Goal: Information Seeking & Learning: Find specific fact

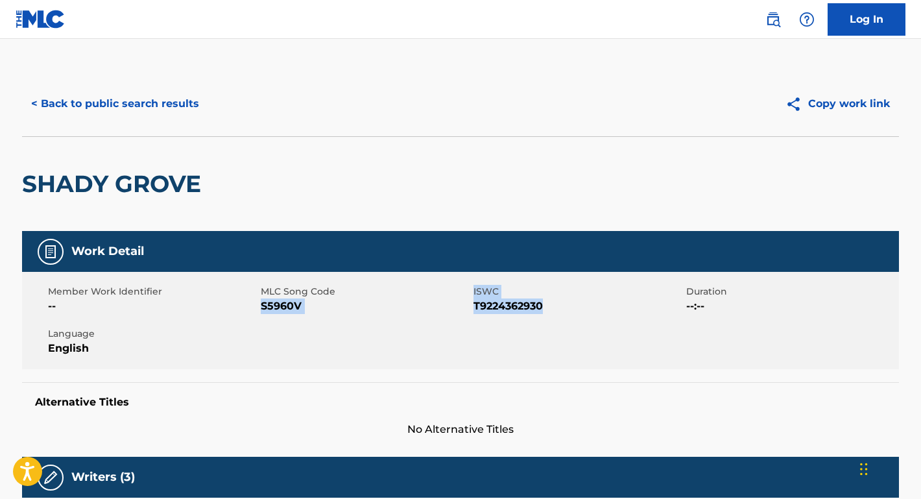
click at [189, 112] on button "< Back to public search results" at bounding box center [115, 104] width 186 height 32
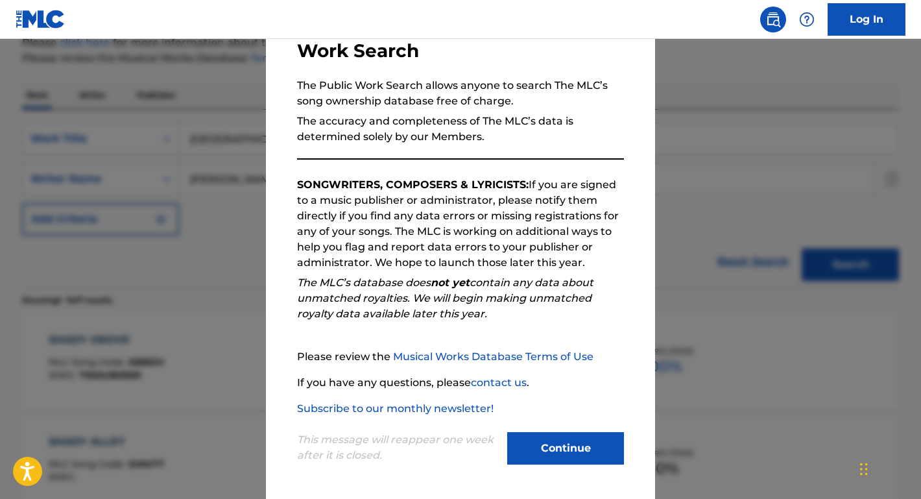
scroll to position [95, 0]
click at [549, 447] on button "Continue" at bounding box center [565, 448] width 117 height 32
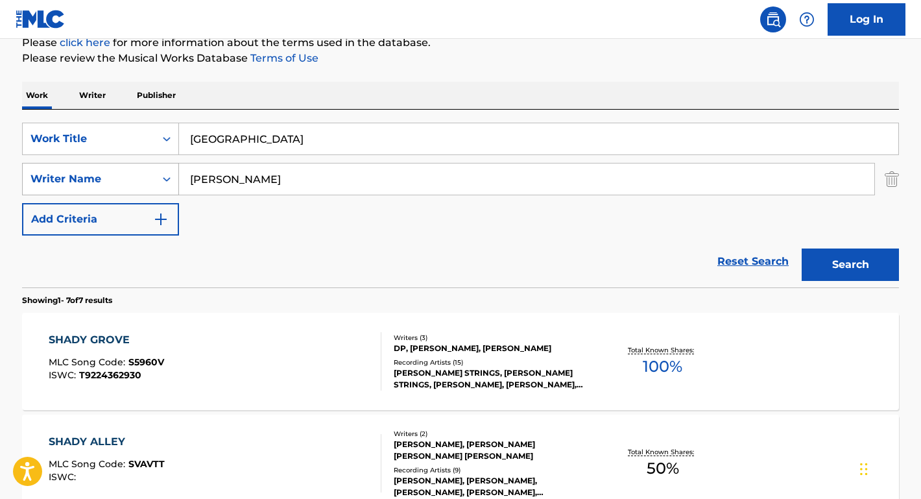
drag, startPoint x: 244, startPoint y: 184, endPoint x: 109, endPoint y: 181, distance: 134.9
click at [109, 181] on div "SearchWithCriteriae1b79ed8-e02b-4285-ae3a-6d664968c616 Writer Name [PERSON_NAME]" at bounding box center [460, 179] width 877 height 32
paste input "[PERSON_NAME]"
type input "[PERSON_NAME]"
drag, startPoint x: 272, startPoint y: 142, endPoint x: 132, endPoint y: 125, distance: 141.1
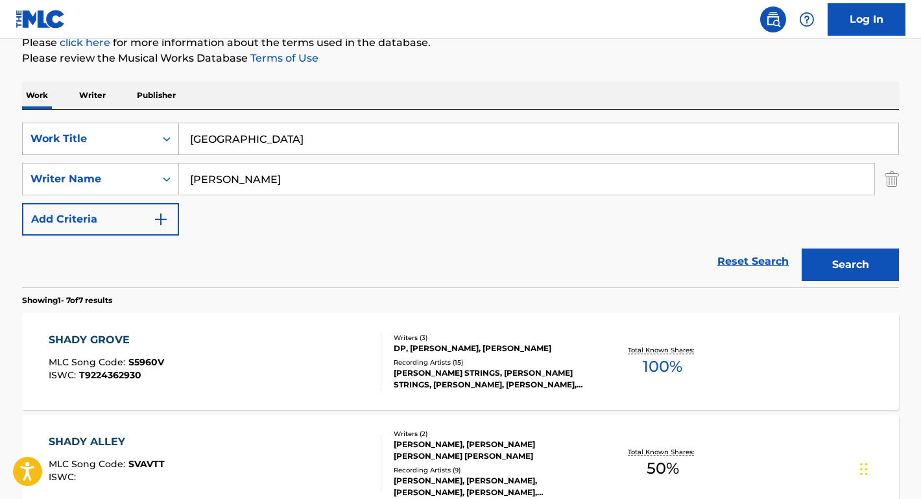
click at [132, 128] on div "SearchWithCriteriae817cbdb-ca2f-43e0-b832-4d5a3c904b7b Work Title [GEOGRAPHIC_D…" at bounding box center [460, 139] width 877 height 32
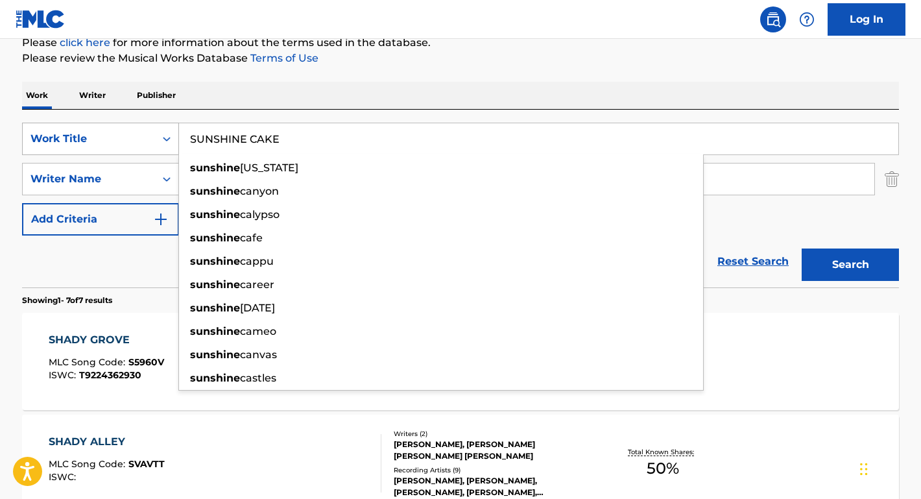
type input "SUNSHINE CAKE"
click at [850, 265] on button "Search" at bounding box center [850, 264] width 97 height 32
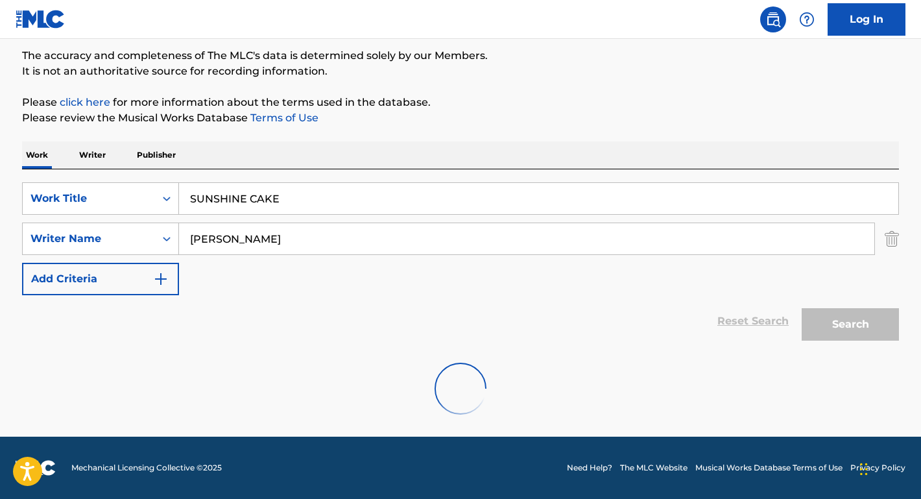
scroll to position [64, 0]
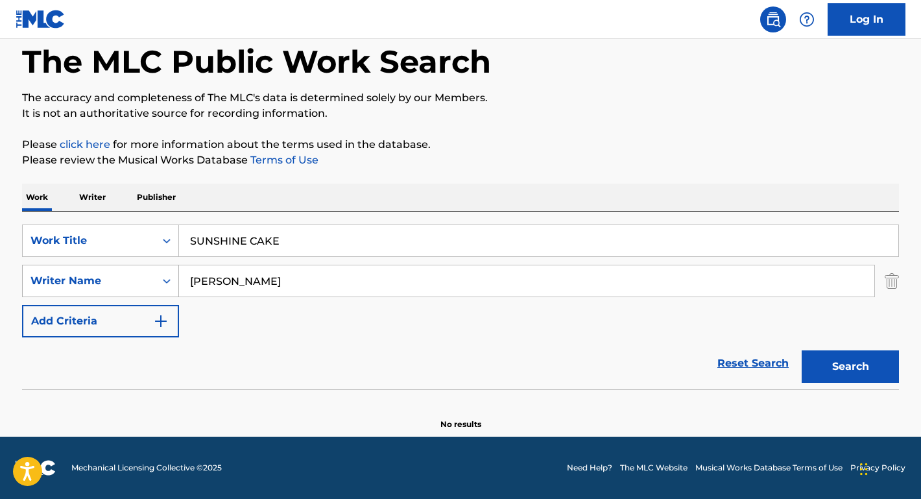
drag, startPoint x: 257, startPoint y: 280, endPoint x: 121, endPoint y: 278, distance: 136.2
click at [121, 278] on div "SearchWithCriteriae1b79ed8-e02b-4285-ae3a-6d664968c616 Writer Name [PERSON_NAME]" at bounding box center [460, 281] width 877 height 32
type input "HEUSEN"
click at [850, 366] on button "Search" at bounding box center [850, 366] width 97 height 32
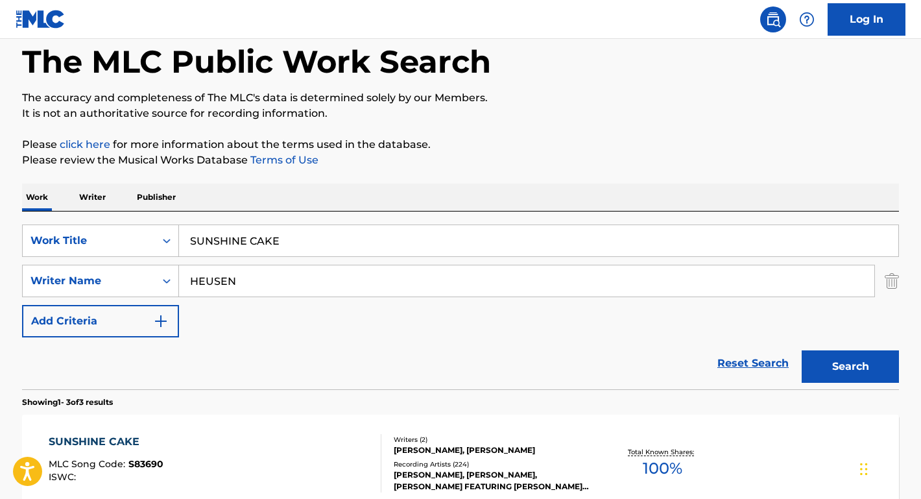
click at [128, 353] on div "Reset Search Search" at bounding box center [460, 363] width 877 height 52
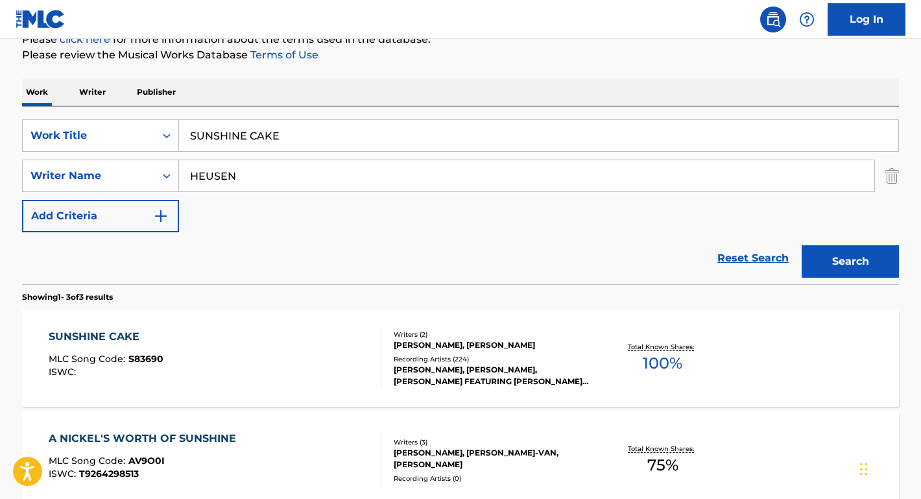
scroll to position [176, 0]
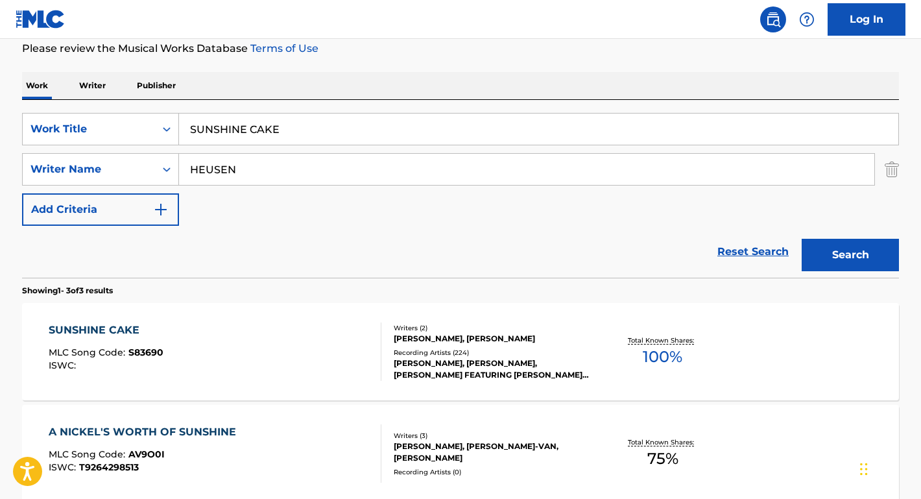
click at [115, 326] on div "SUNSHINE CAKE" at bounding box center [106, 330] width 115 height 16
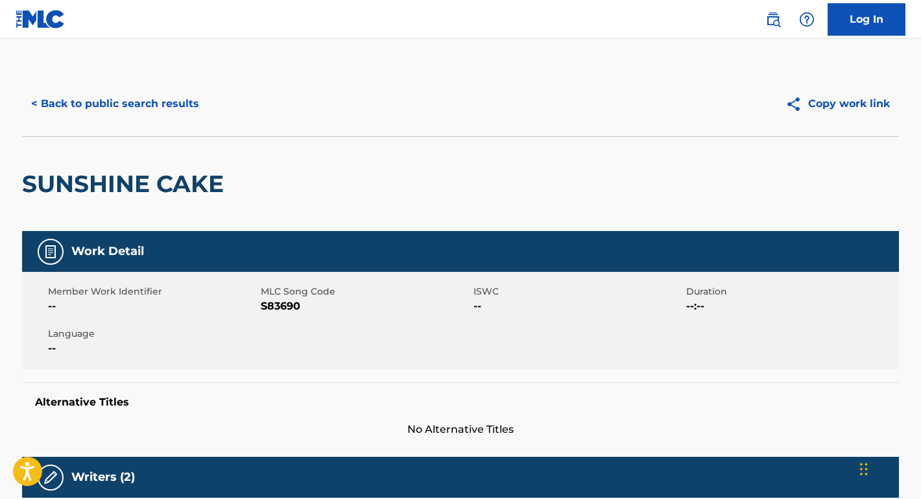
scroll to position [1, 0]
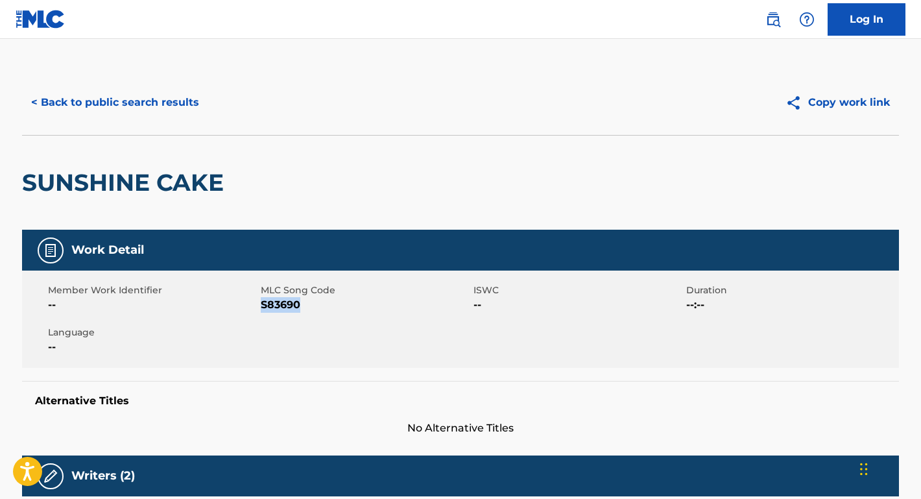
drag, startPoint x: 307, startPoint y: 305, endPoint x: 263, endPoint y: 303, distance: 44.8
click at [263, 303] on span "S83690" at bounding box center [365, 305] width 209 height 16
copy span "S83690"
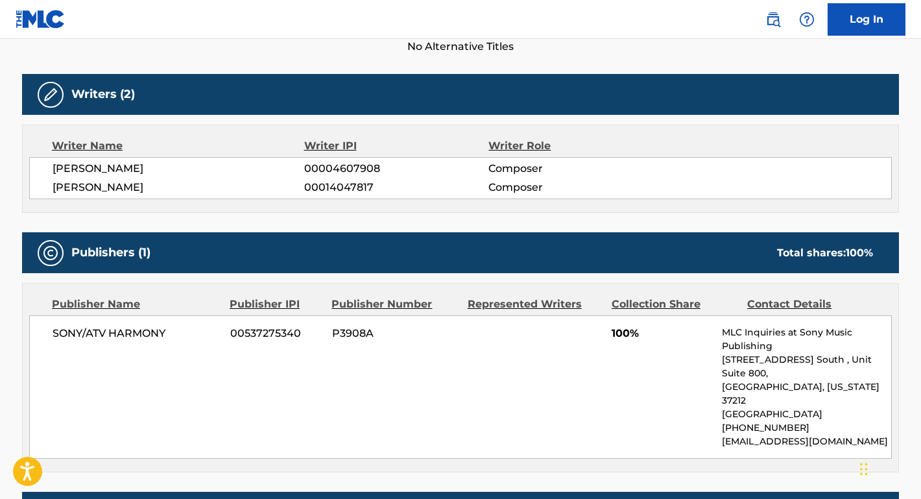
scroll to position [420, 0]
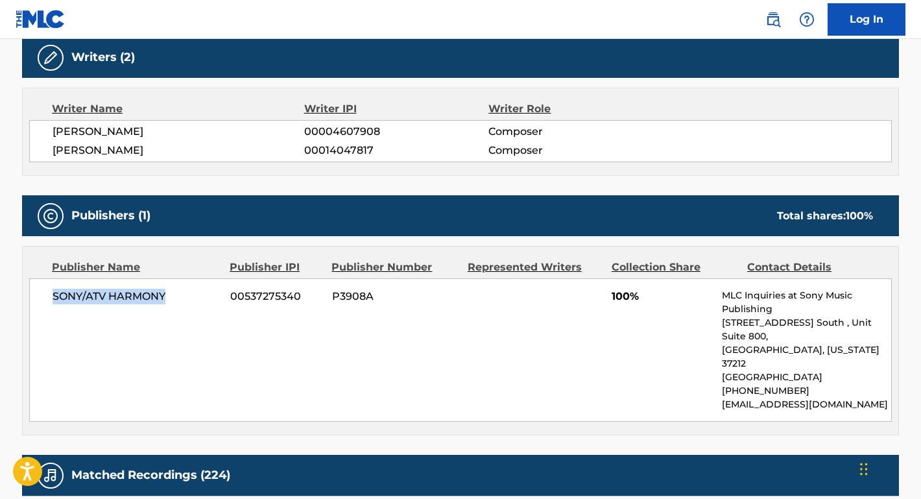
drag, startPoint x: 187, startPoint y: 292, endPoint x: 46, endPoint y: 291, distance: 140.7
click at [45, 290] on div "SONY/ATV HARMONY 00537275340 P3908A 100% MLC Inquiries at Sony Music Publishing…" at bounding box center [460, 349] width 863 height 143
copy span "SONY/ATV HARMONY"
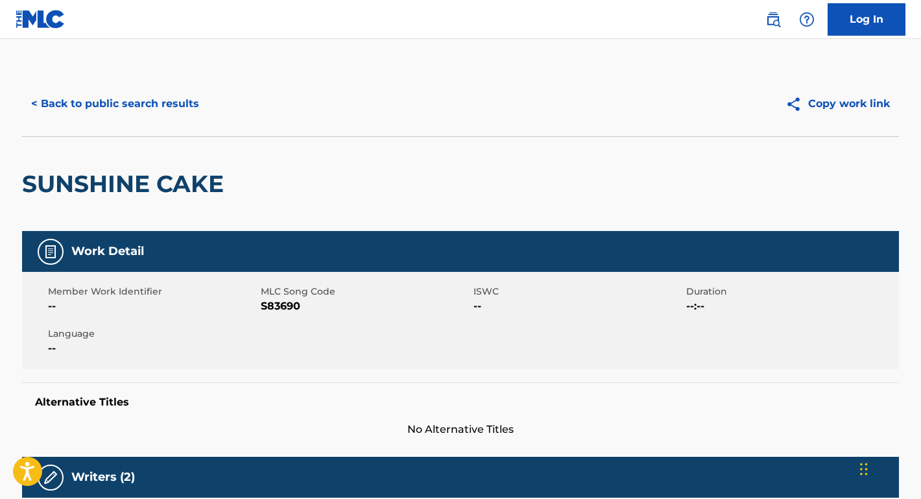
scroll to position [0, 0]
click at [203, 113] on button "< Back to public search results" at bounding box center [115, 104] width 186 height 32
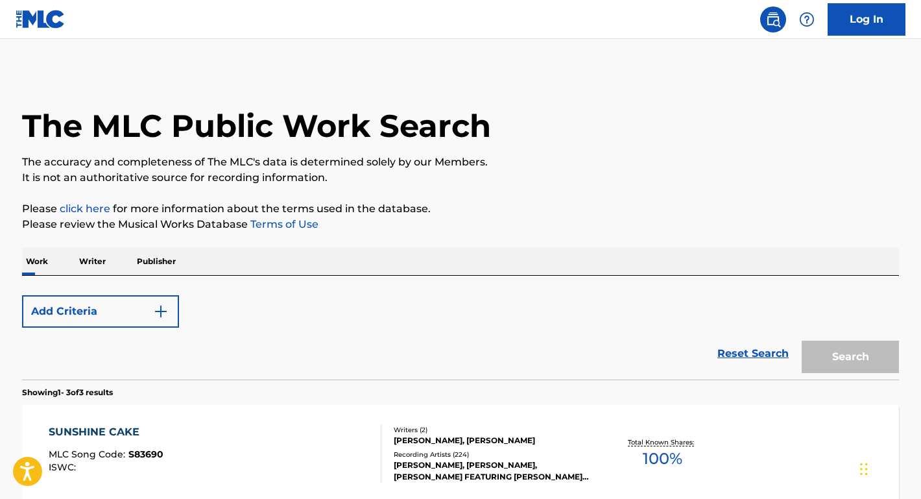
scroll to position [176, 0]
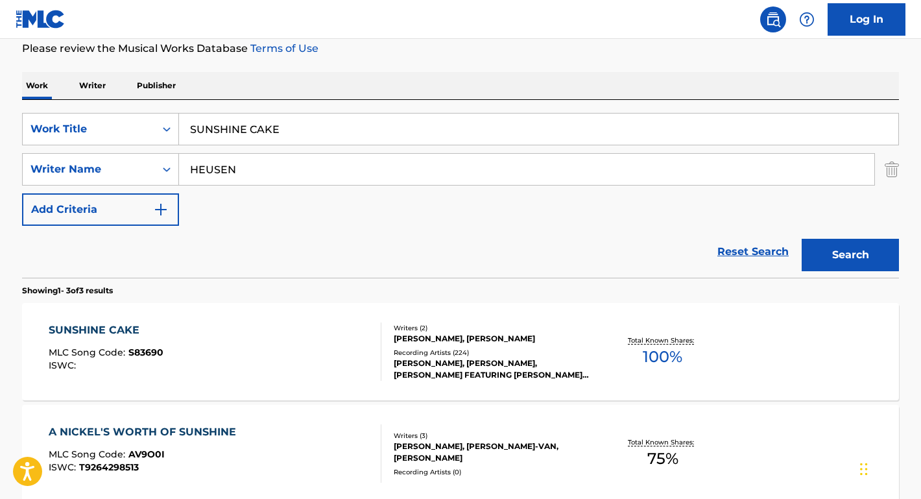
drag, startPoint x: 292, startPoint y: 130, endPoint x: 185, endPoint y: 125, distance: 107.1
click at [186, 126] on input "SUNSHINE CAKE" at bounding box center [538, 128] width 719 height 31
paste input "In the Cool, Cool, Cool of the Evening"
type input "In the Cool, Cool, Cool of the Evening"
click at [271, 69] on div "The MLC Public Work Search The accuracy and completeness of The MLC's data is d…" at bounding box center [460, 280] width 908 height 769
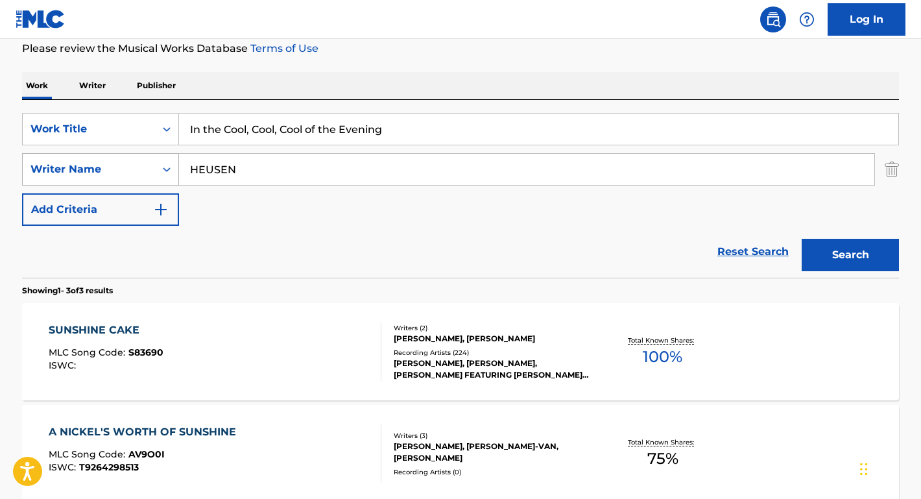
drag, startPoint x: 265, startPoint y: 176, endPoint x: 125, endPoint y: 168, distance: 140.3
click at [125, 168] on div "SearchWithCriteriae1b79ed8-e02b-4285-ae3a-6d664968c616 Writer Name [PERSON_NAME]" at bounding box center [460, 169] width 877 height 32
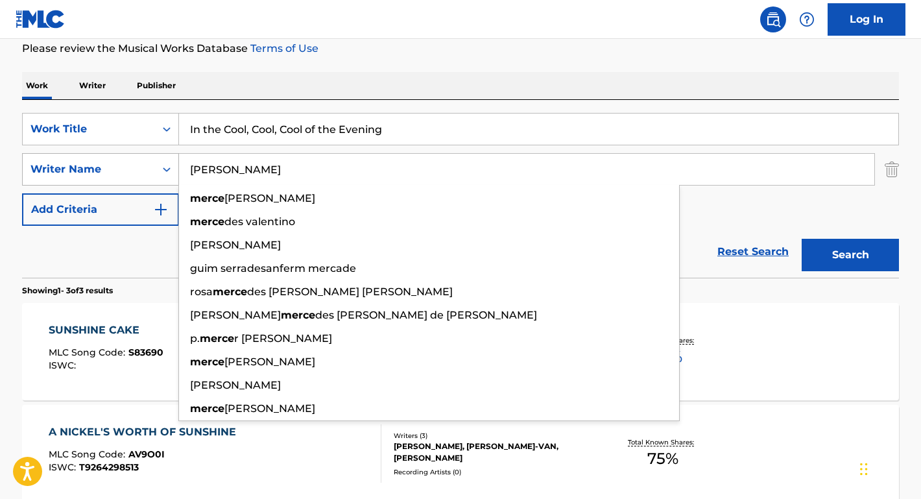
type input "[PERSON_NAME]"
click at [850, 255] on button "Search" at bounding box center [850, 255] width 97 height 32
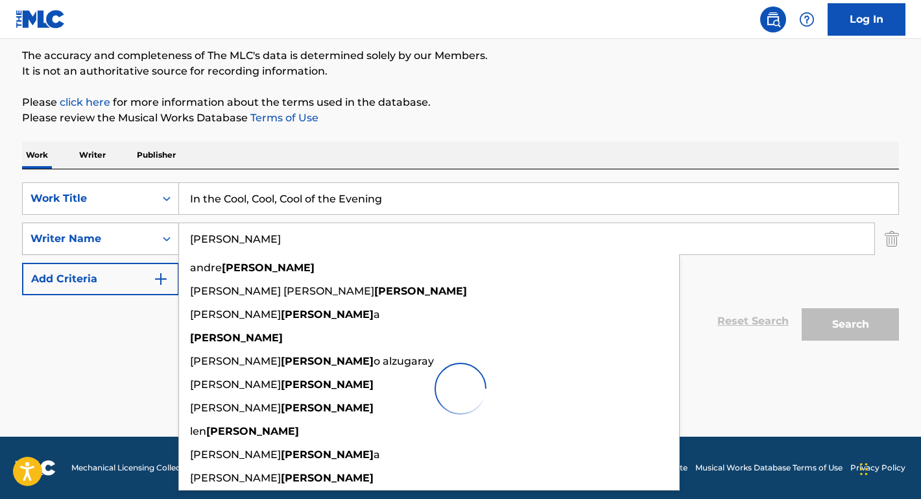
scroll to position [106, 0]
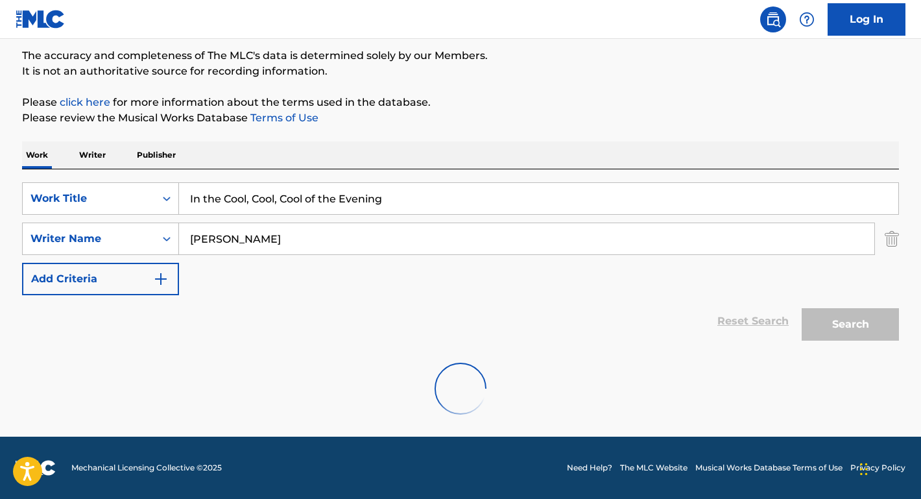
click at [84, 328] on div "Reset Search Search" at bounding box center [460, 321] width 877 height 52
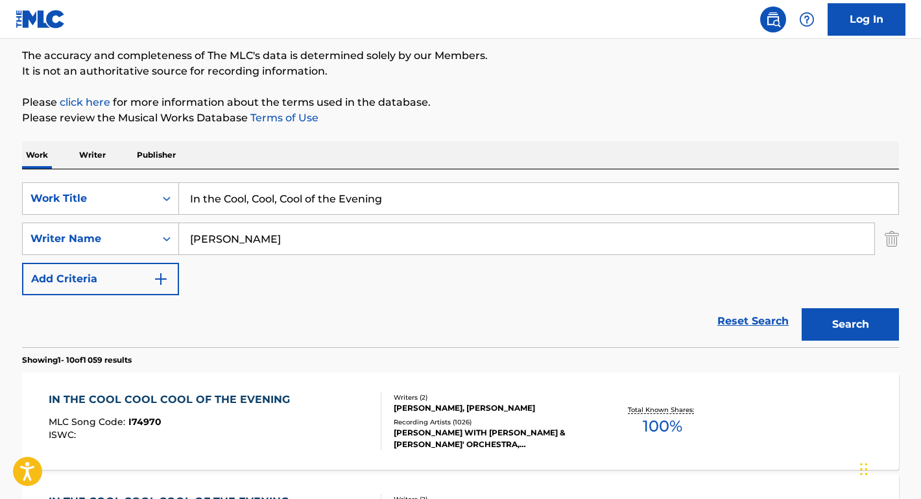
click at [98, 399] on div "IN THE COOL COOL COOL OF THE EVENING" at bounding box center [173, 400] width 248 height 16
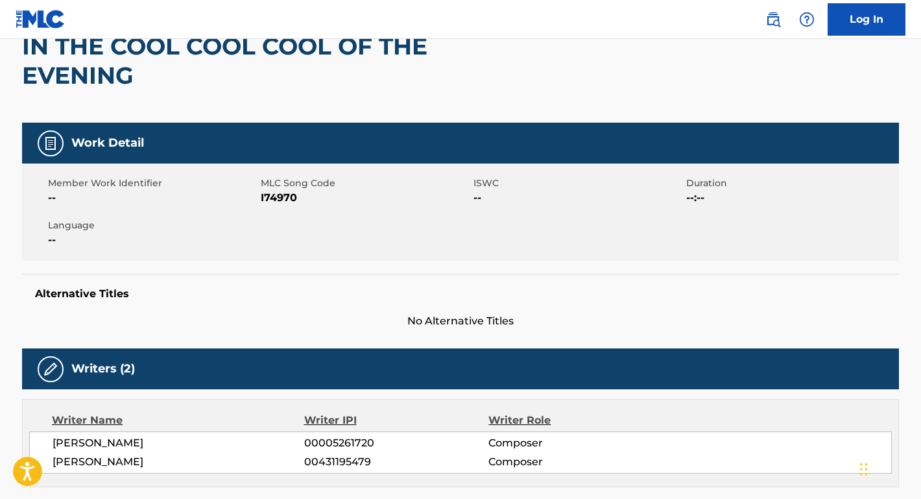
scroll to position [220, 0]
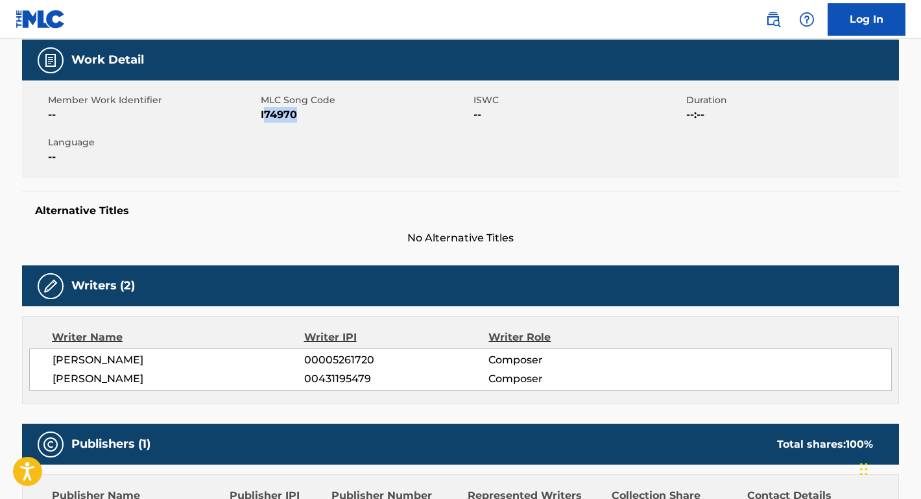
drag, startPoint x: 304, startPoint y: 121, endPoint x: 263, endPoint y: 115, distance: 41.9
click at [263, 115] on span "I74970" at bounding box center [365, 115] width 209 height 16
copy span "74970"
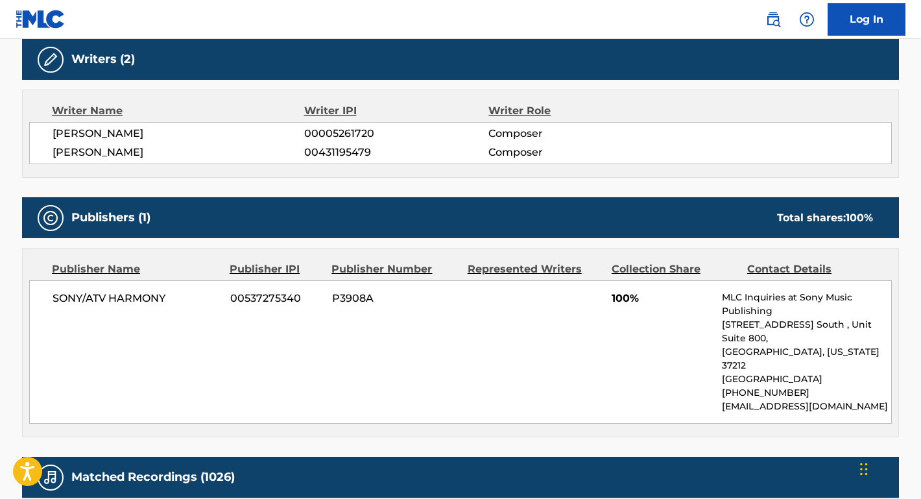
scroll to position [576, 0]
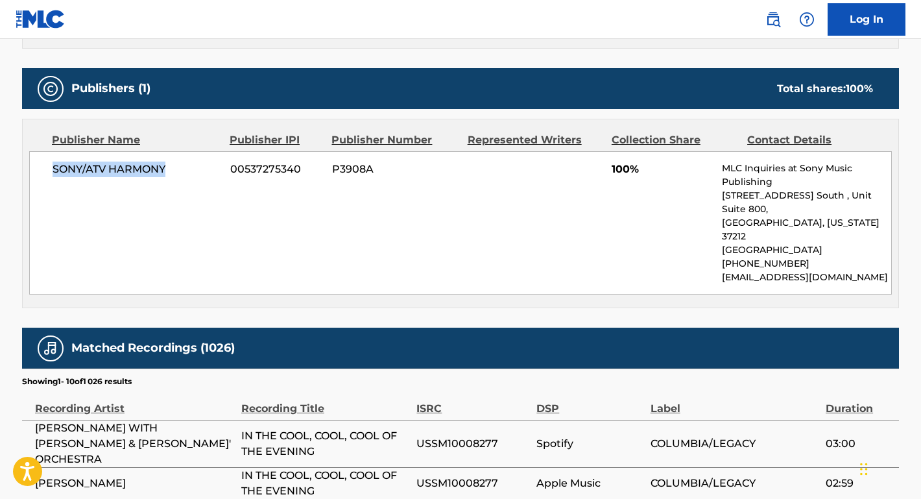
drag, startPoint x: 167, startPoint y: 165, endPoint x: 43, endPoint y: 165, distance: 123.9
click at [44, 165] on div "SONY/ATV HARMONY 00537275340 P3908A 100% MLC Inquiries at Sony Music Publishing…" at bounding box center [460, 222] width 863 height 143
copy span "SONY/ATV HARMONY"
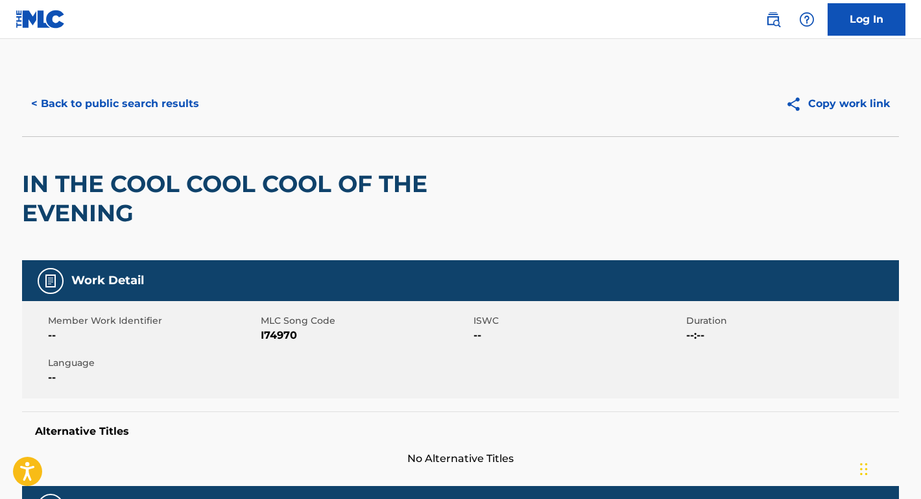
click at [168, 104] on button "< Back to public search results" at bounding box center [115, 104] width 186 height 32
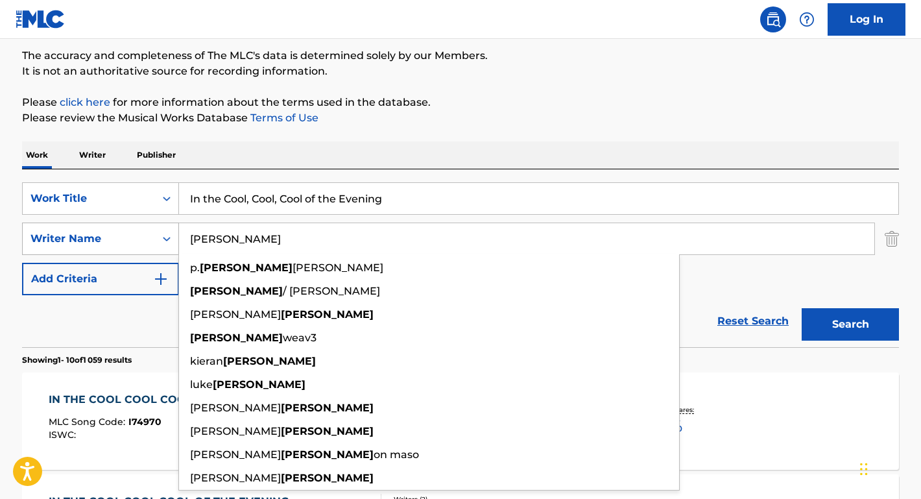
drag, startPoint x: 256, startPoint y: 253, endPoint x: 166, endPoint y: 244, distance: 90.6
click at [166, 244] on div "SearchWithCriteriae1b79ed8-e02b-4285-ae3a-6d664968c616 Writer Name [PERSON_NAME…" at bounding box center [460, 238] width 877 height 32
paste input "[PERSON_NAME]"
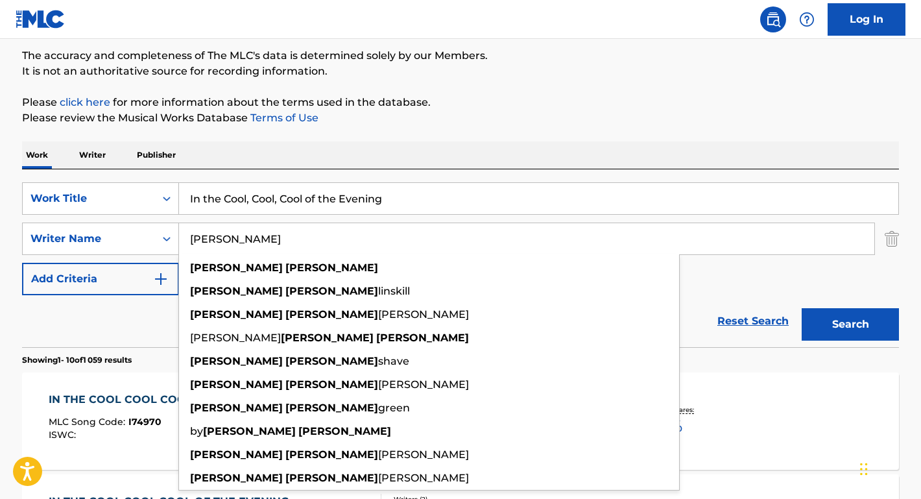
type input "[PERSON_NAME]"
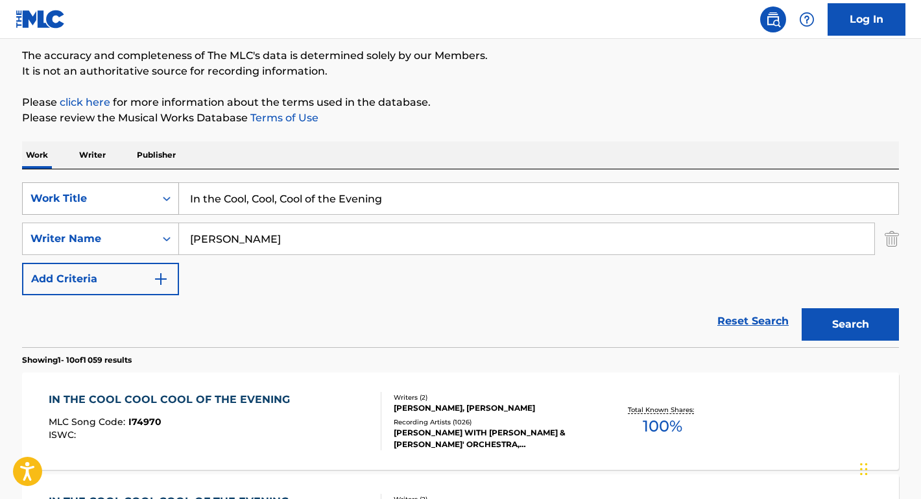
drag, startPoint x: 409, startPoint y: 193, endPoint x: 178, endPoint y: 202, distance: 231.7
click at [178, 202] on div "SearchWithCriteriae817cbdb-ca2f-43e0-b832-4d5a3c904b7b Work Title In the Cool, …" at bounding box center [460, 198] width 877 height 32
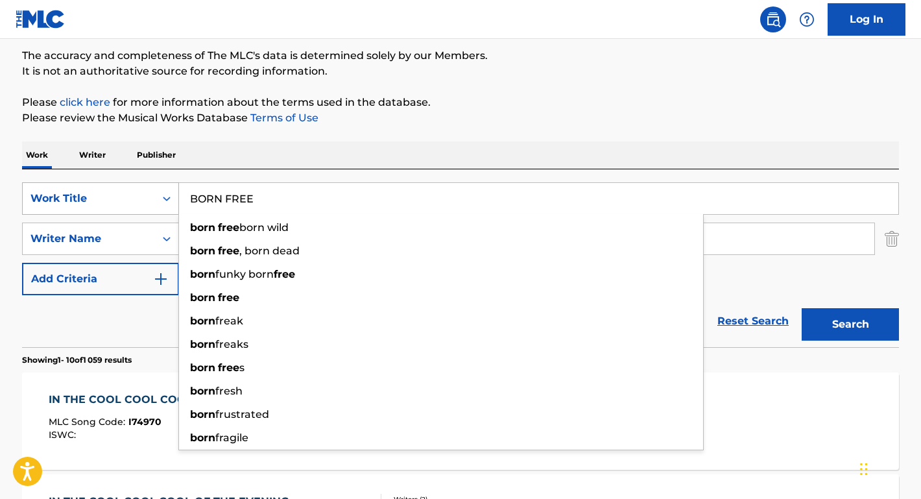
type input "BORN FREE"
click at [850, 324] on button "Search" at bounding box center [850, 324] width 97 height 32
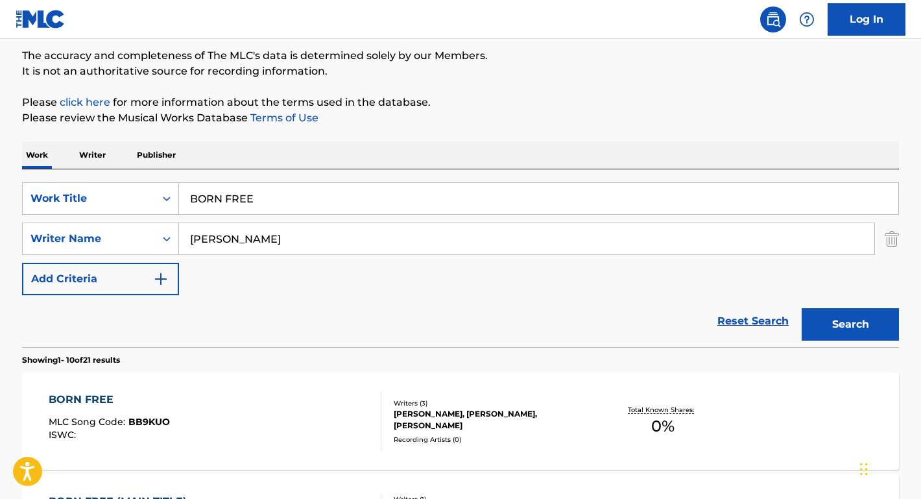
click at [129, 322] on div "Reset Search Search" at bounding box center [460, 321] width 877 height 52
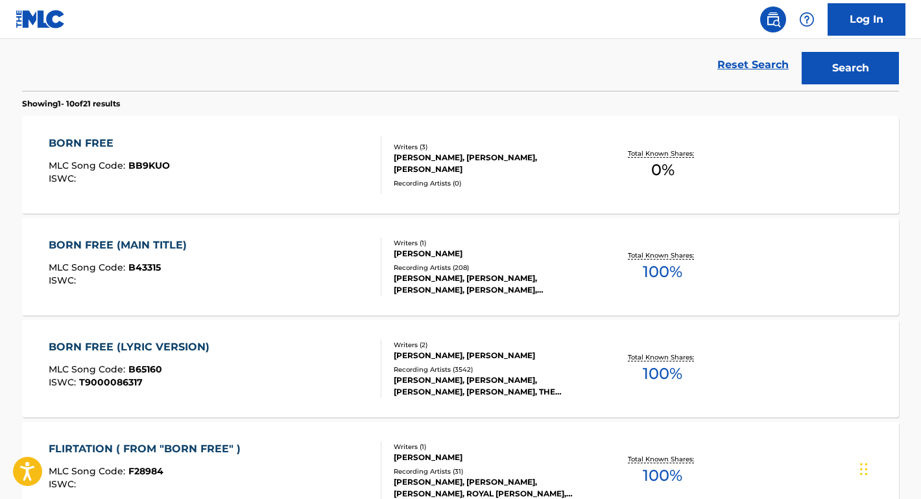
scroll to position [372, 0]
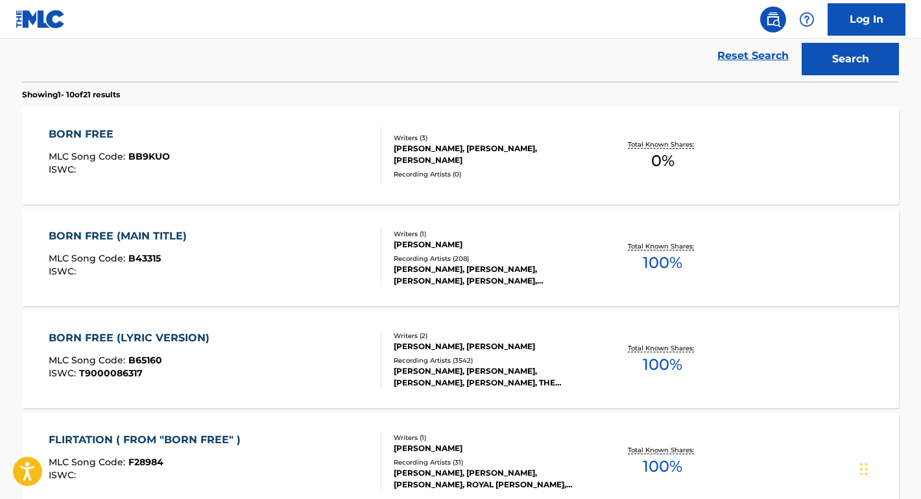
click at [149, 236] on div "BORN FREE (MAIN TITLE)" at bounding box center [121, 236] width 145 height 16
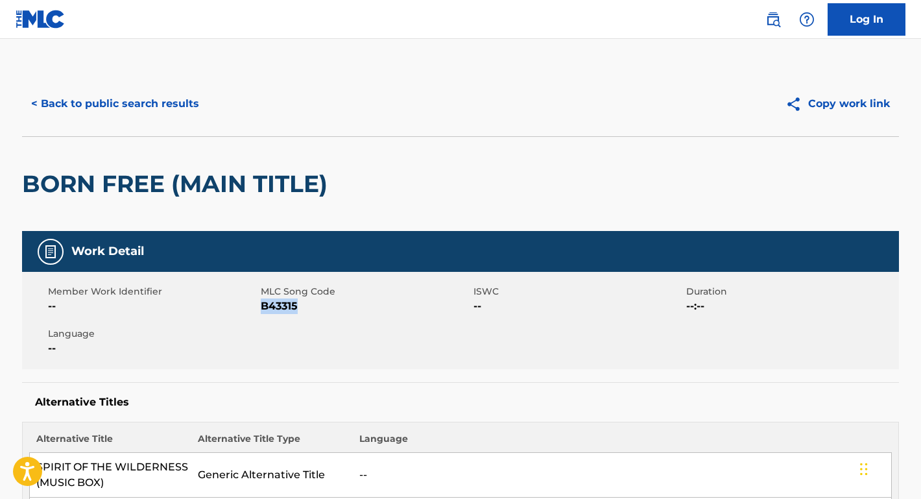
drag, startPoint x: 307, startPoint y: 306, endPoint x: 261, endPoint y: 307, distance: 46.0
click at [261, 307] on span "B43315" at bounding box center [365, 306] width 209 height 16
copy span "B43315"
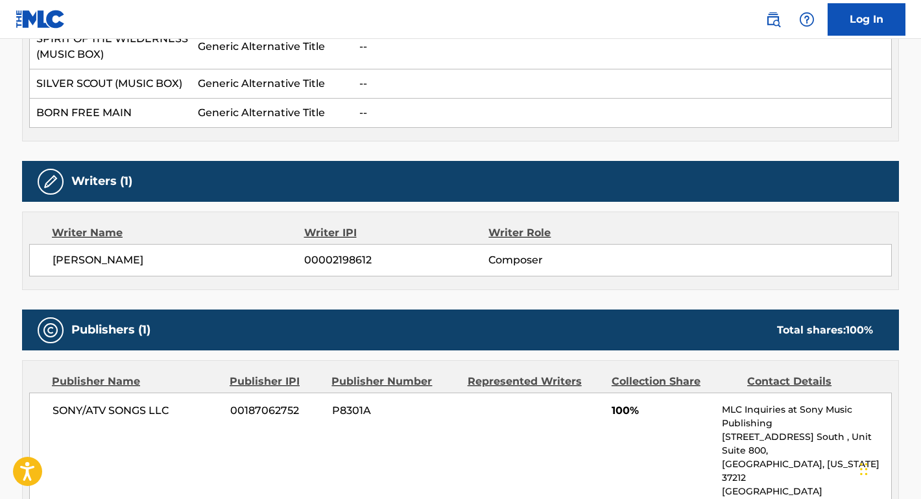
scroll to position [499, 0]
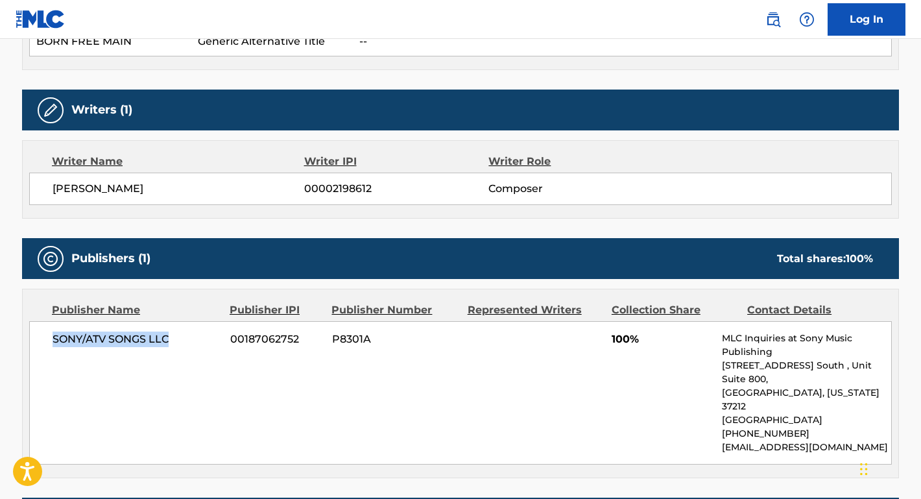
drag, startPoint x: 179, startPoint y: 335, endPoint x: 47, endPoint y: 336, distance: 132.3
click at [47, 337] on div "SONY/ATV SONGS LLC 00187062752 P8301A 100% MLC Inquiries at Sony Music Publishi…" at bounding box center [460, 392] width 863 height 143
copy span "SONY/ATV SONGS LLC"
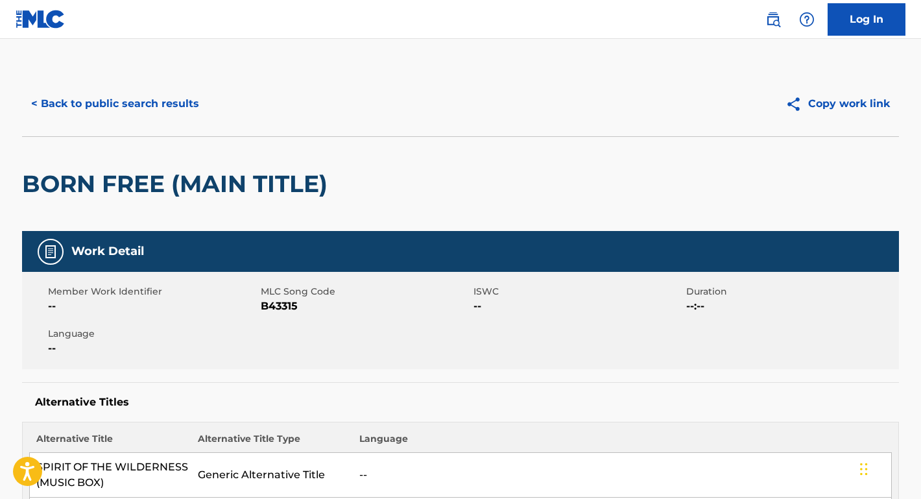
scroll to position [0, 0]
click at [177, 102] on button "< Back to public search results" at bounding box center [115, 104] width 186 height 32
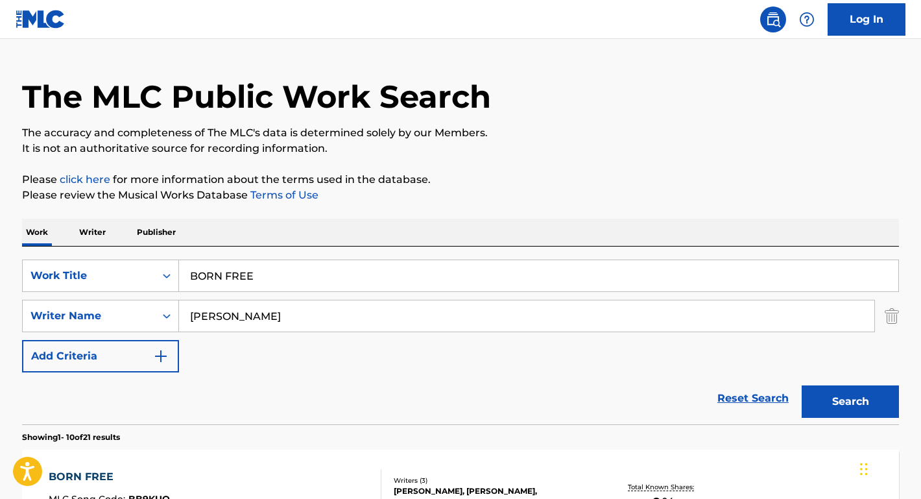
scroll to position [5, 0]
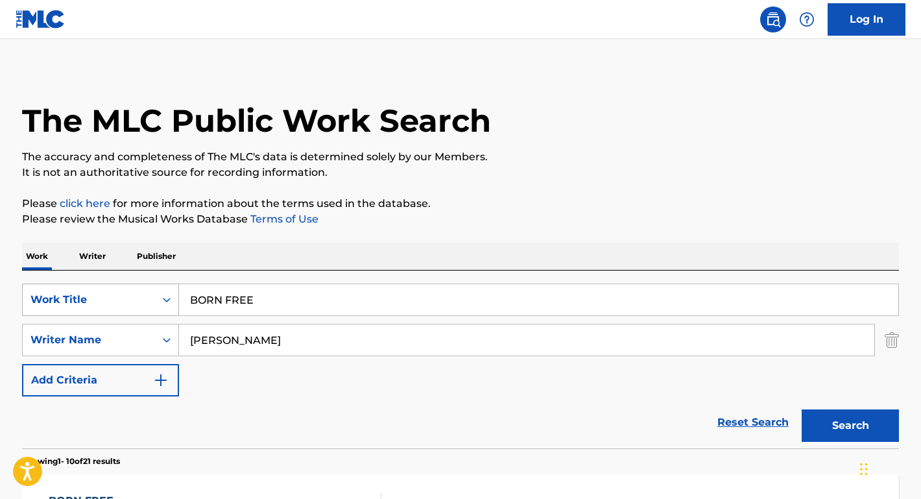
drag, startPoint x: 277, startPoint y: 303, endPoint x: 151, endPoint y: 296, distance: 126.0
click at [152, 296] on div "SearchWithCriteriae817cbdb-ca2f-43e0-b832-4d5a3c904b7b Work Title BORN FREE" at bounding box center [460, 299] width 877 height 32
paste input "Honky Tonk Superman"
type input "Honky Tonk Superman"
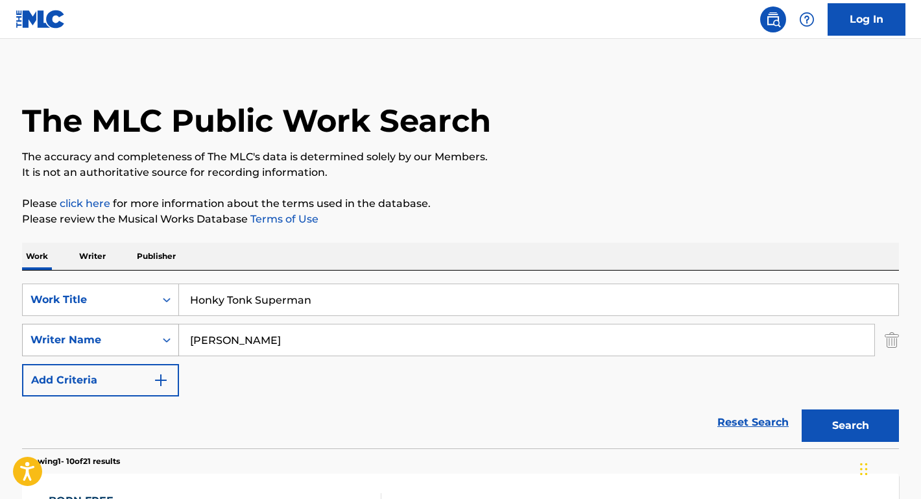
drag, startPoint x: 276, startPoint y: 342, endPoint x: 95, endPoint y: 324, distance: 181.8
click at [95, 324] on div "SearchWithCriteriae1b79ed8-e02b-4285-ae3a-6d664968c616 Writer Name [PERSON_NAME]" at bounding box center [460, 340] width 877 height 32
click at [850, 425] on button "Search" at bounding box center [850, 425] width 97 height 32
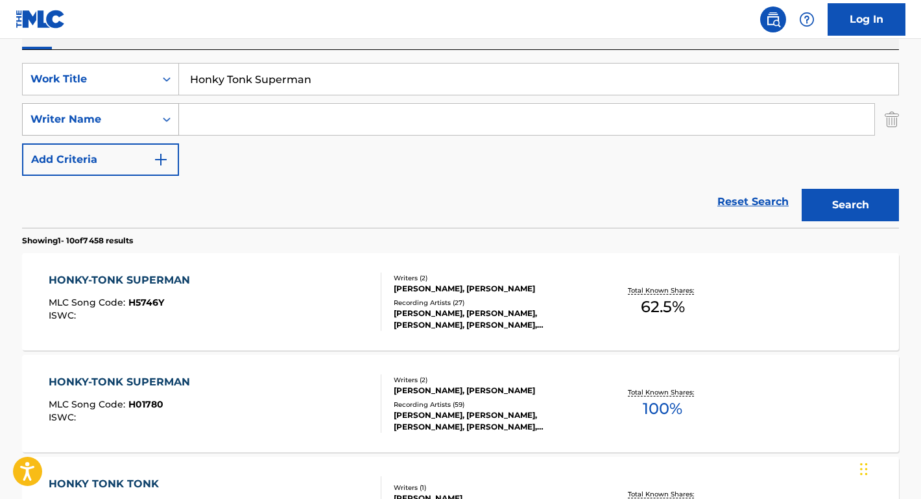
scroll to position [378, 0]
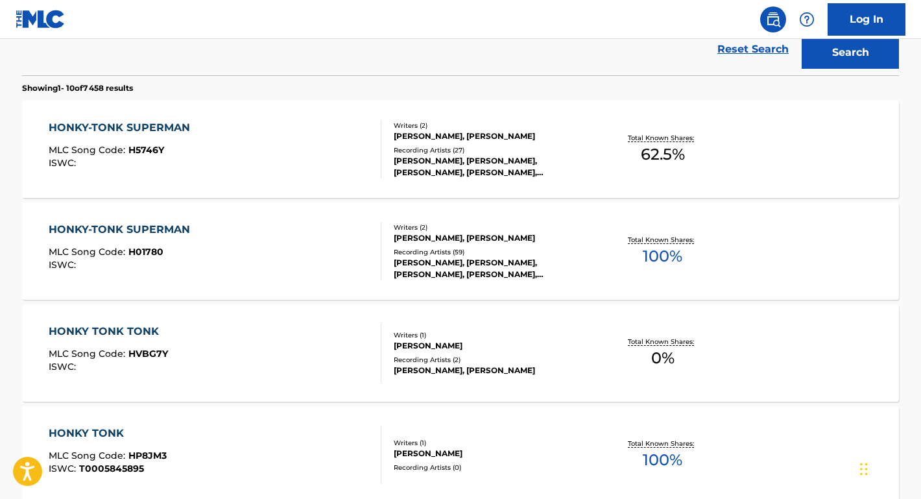
click at [136, 230] on div "HONKY-TONK SUPERMAN" at bounding box center [123, 230] width 148 height 16
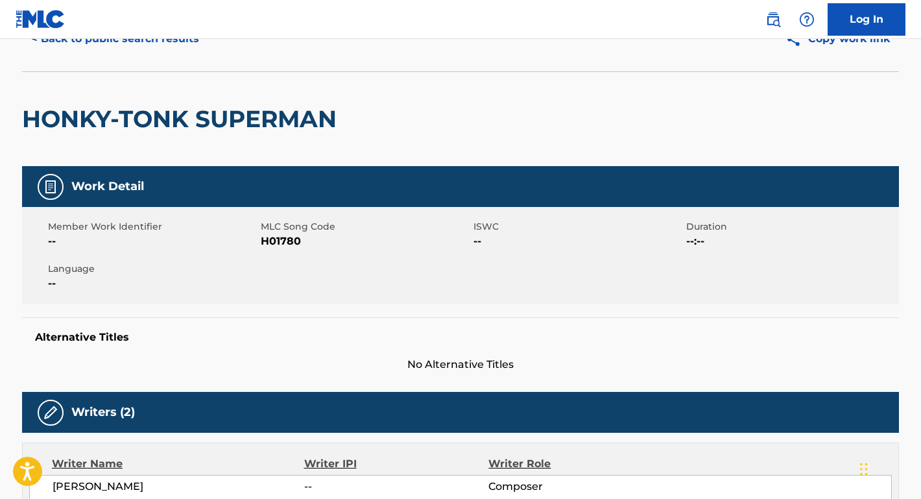
scroll to position [134, 0]
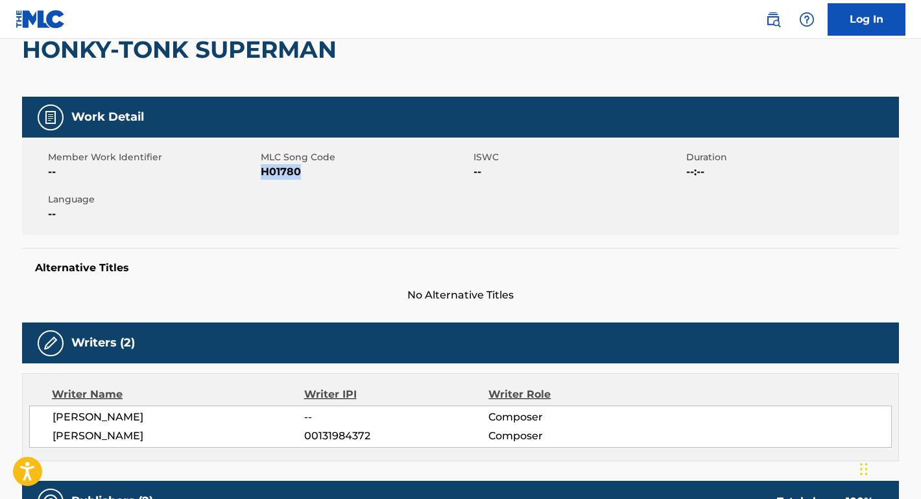
drag, startPoint x: 307, startPoint y: 173, endPoint x: 262, endPoint y: 171, distance: 45.4
click at [262, 171] on span "H01780" at bounding box center [365, 172] width 209 height 16
copy span "H01780"
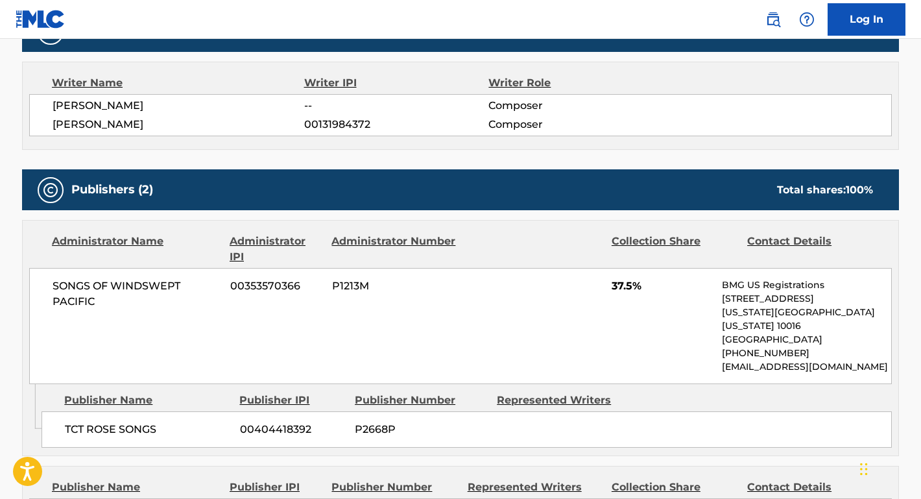
scroll to position [492, 0]
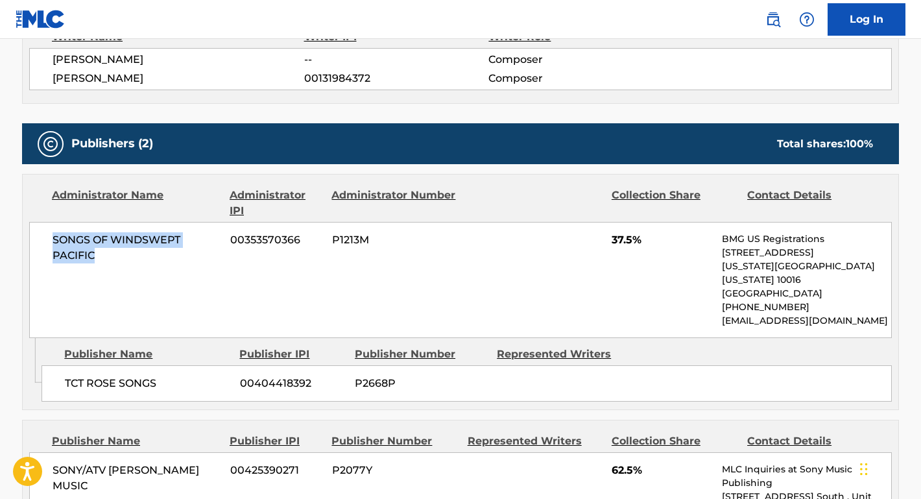
drag, startPoint x: 107, startPoint y: 259, endPoint x: 49, endPoint y: 231, distance: 64.4
click at [49, 231] on div "SONGS OF WINDSWEPT PACIFIC 00353570366 P1213M 37.5% BMG US Registrations [STREE…" at bounding box center [460, 280] width 863 height 116
copy span "SONGS OF WINDSWEPT PACIFIC"
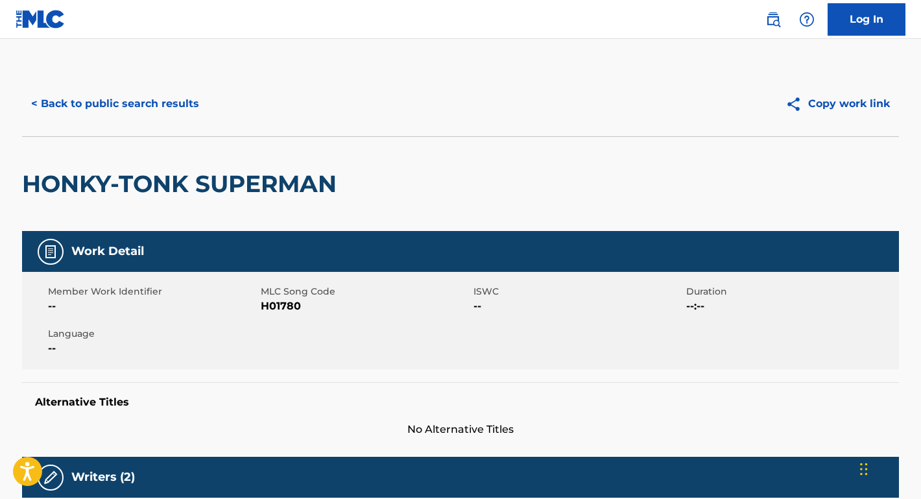
scroll to position [0, 0]
click at [143, 102] on button "< Back to public search results" at bounding box center [115, 104] width 186 height 32
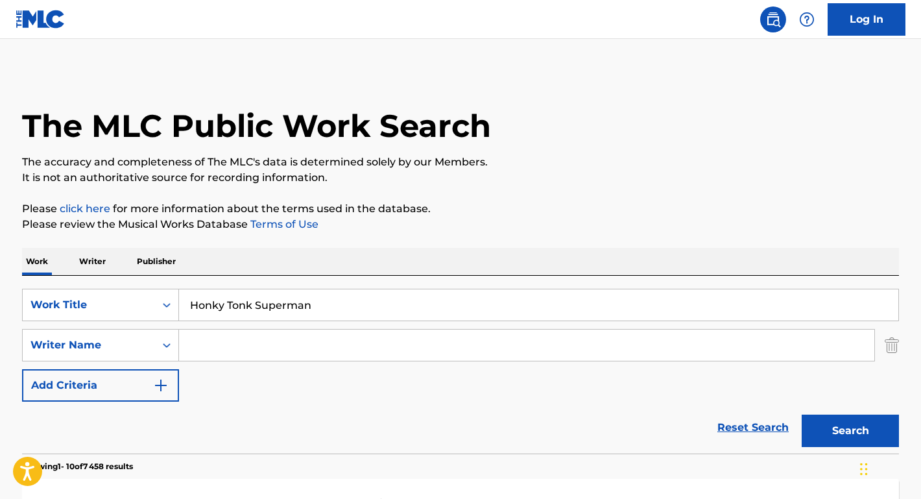
click at [278, 350] on input "Search Form" at bounding box center [526, 344] width 695 height 31
paste input "[PERSON_NAME]"
type input "[PERSON_NAME]"
drag, startPoint x: 310, startPoint y: 307, endPoint x: 149, endPoint y: 295, distance: 161.3
click at [149, 295] on div "SearchWithCriteriae817cbdb-ca2f-43e0-b832-4d5a3c904b7b Work Title Honky Tonk Su…" at bounding box center [460, 305] width 877 height 32
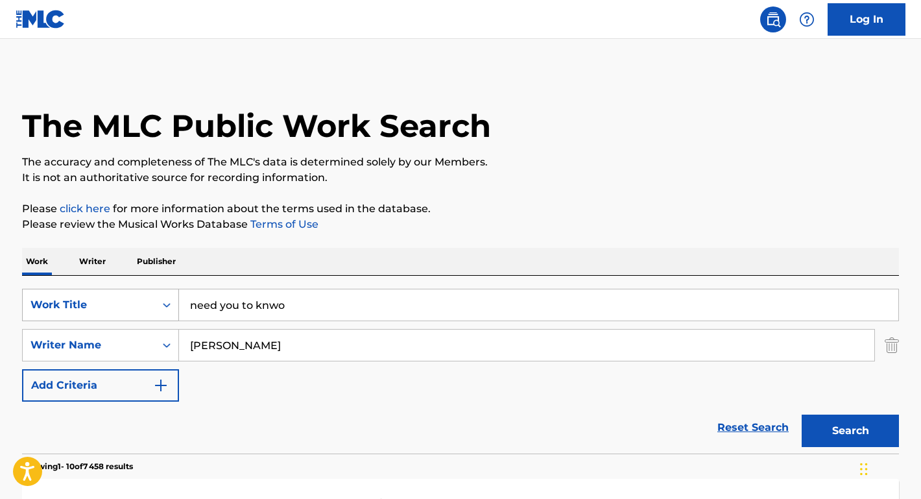
click at [850, 431] on button "Search" at bounding box center [850, 430] width 97 height 32
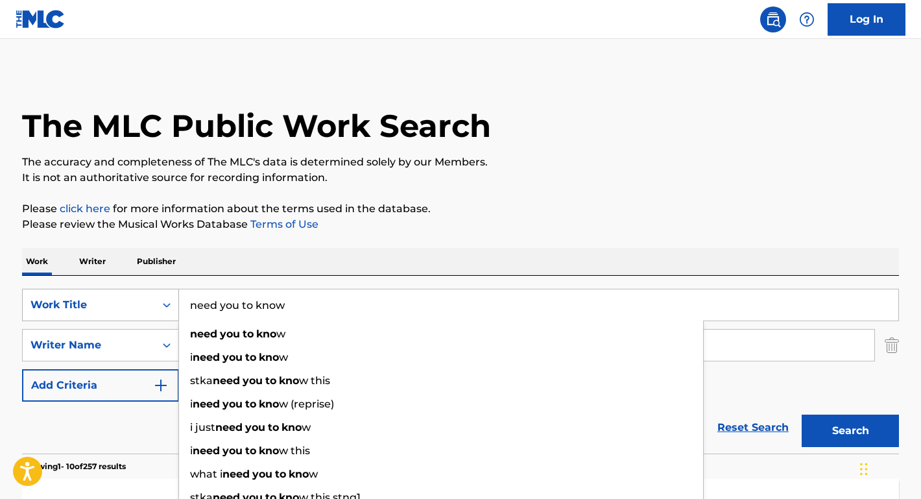
type input "need you to know"
click at [850, 431] on button "Search" at bounding box center [850, 430] width 97 height 32
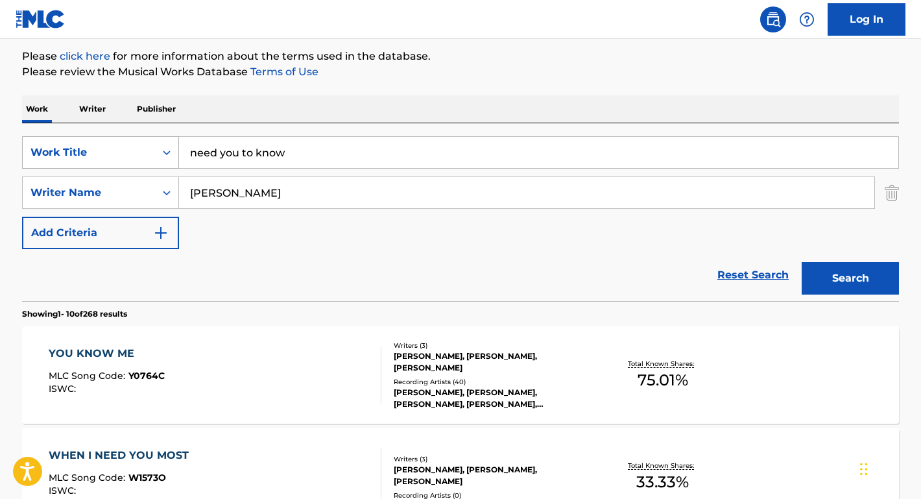
scroll to position [167, 0]
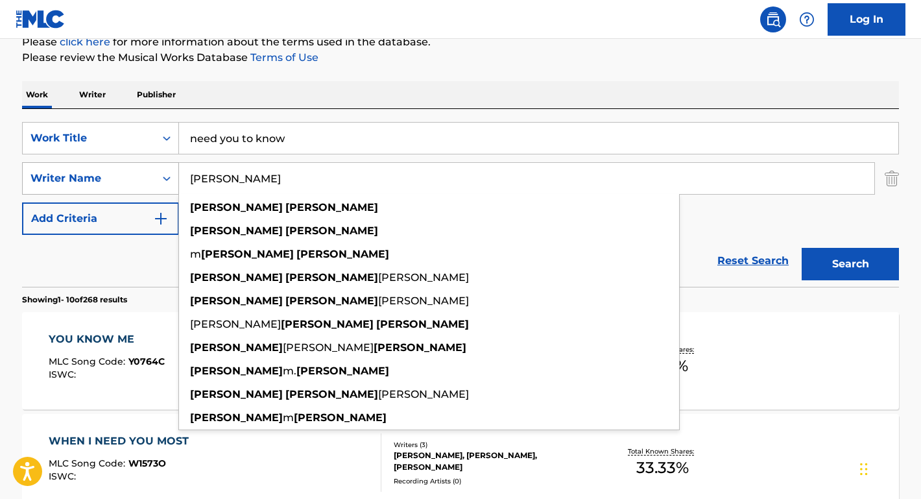
drag, startPoint x: 230, startPoint y: 178, endPoint x: 146, endPoint y: 174, distance: 84.4
click at [146, 174] on div "SearchWithCriteriae1b79ed8-e02b-4285-ae3a-6d664968c616 Writer Name [PERSON_NAME…" at bounding box center [460, 178] width 877 height 32
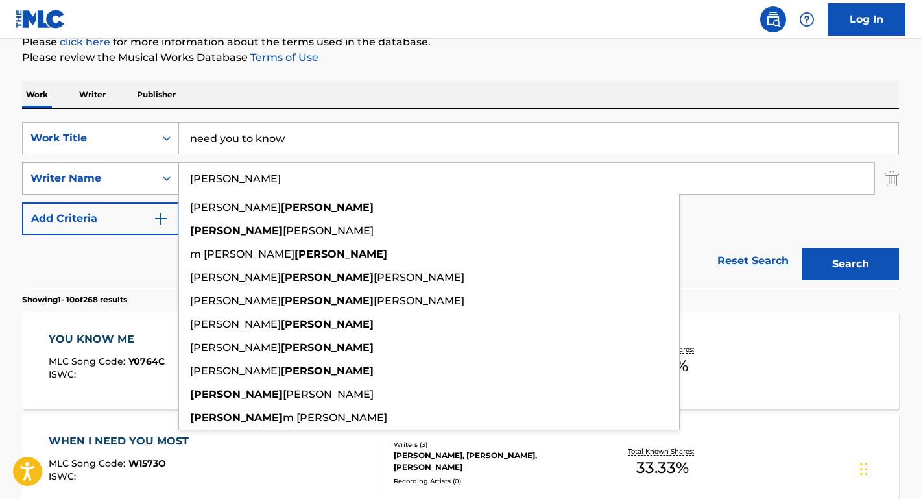
click at [850, 264] on button "Search" at bounding box center [850, 264] width 97 height 32
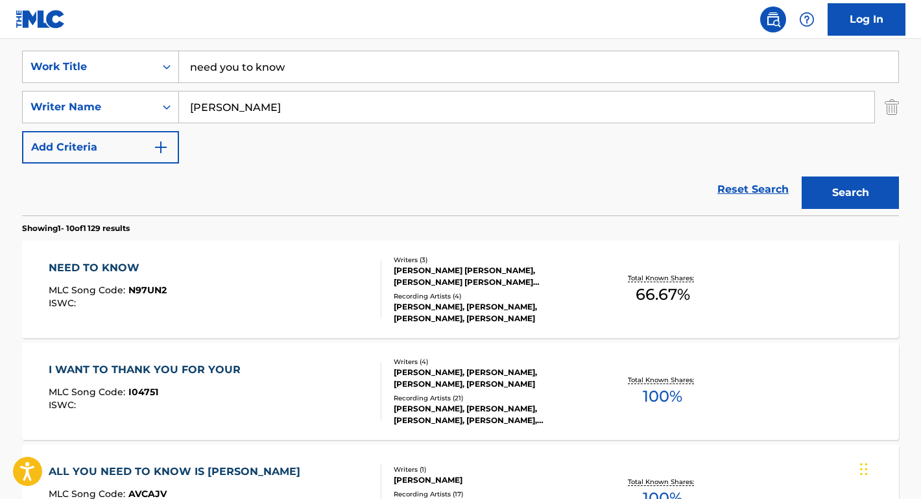
scroll to position [130, 0]
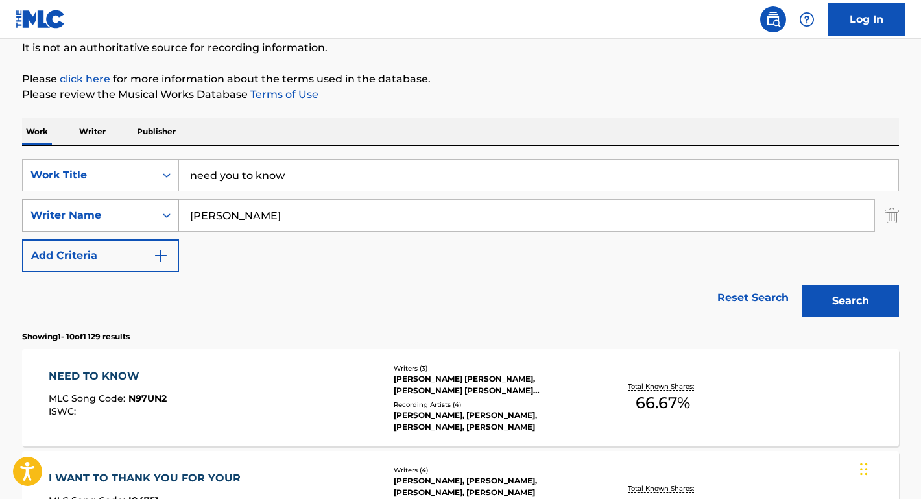
drag, startPoint x: 272, startPoint y: 218, endPoint x: 160, endPoint y: 215, distance: 112.2
click at [160, 215] on div "SearchWithCriteriae1b79ed8-e02b-4285-ae3a-6d664968c616 Writer Name [PERSON_NAME]" at bounding box center [460, 215] width 877 height 32
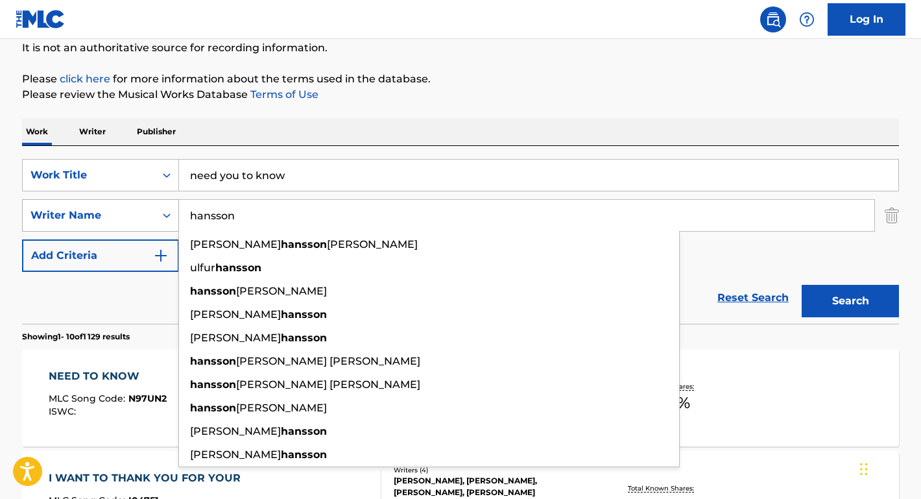
type input "hansson"
click at [850, 301] on button "Search" at bounding box center [850, 301] width 97 height 32
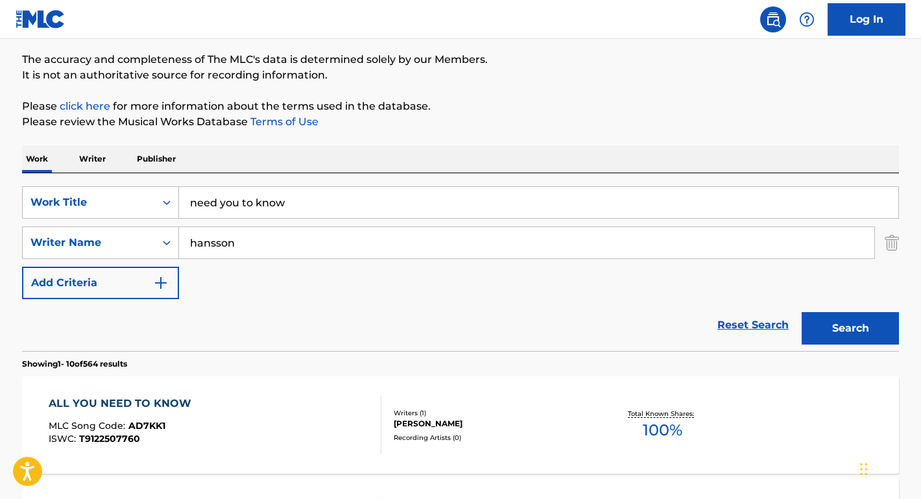
scroll to position [54, 0]
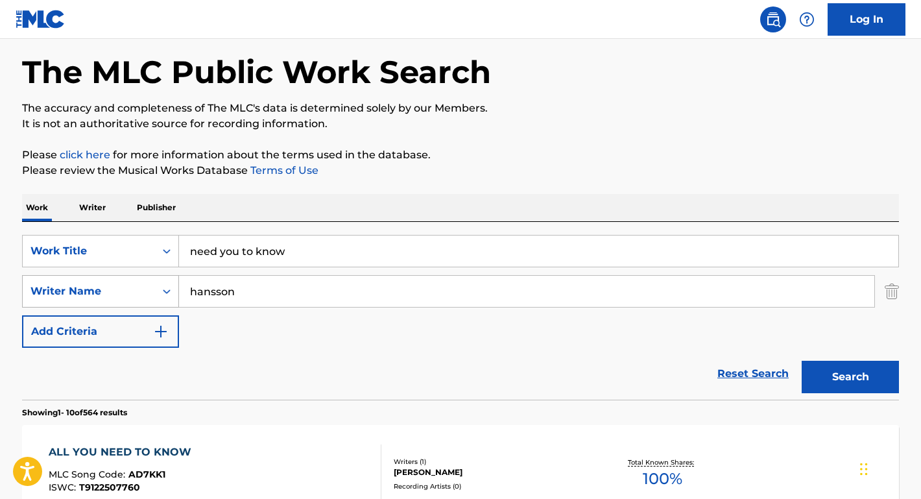
drag, startPoint x: 262, startPoint y: 280, endPoint x: 115, endPoint y: 279, distance: 147.2
click at [115, 279] on div "SearchWithCriteriae1b79ed8-e02b-4285-ae3a-6d664968c616 Writer Name [PERSON_NAME]" at bounding box center [460, 291] width 877 height 32
